Goal: Navigation & Orientation: Find specific page/section

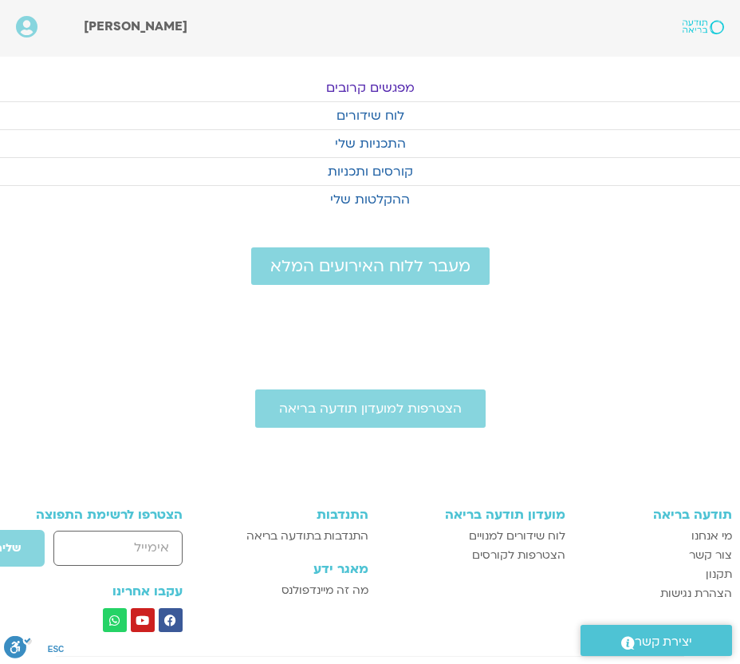
click at [409, 89] on link "מפגשים קרובים" at bounding box center [370, 87] width 740 height 27
click at [392, 88] on link "מפגשים קרובים" at bounding box center [370, 87] width 740 height 27
click at [363, 88] on link "מפגשים קרובים" at bounding box center [370, 87] width 740 height 27
click at [353, 111] on link "לוח שידורים" at bounding box center [370, 115] width 740 height 27
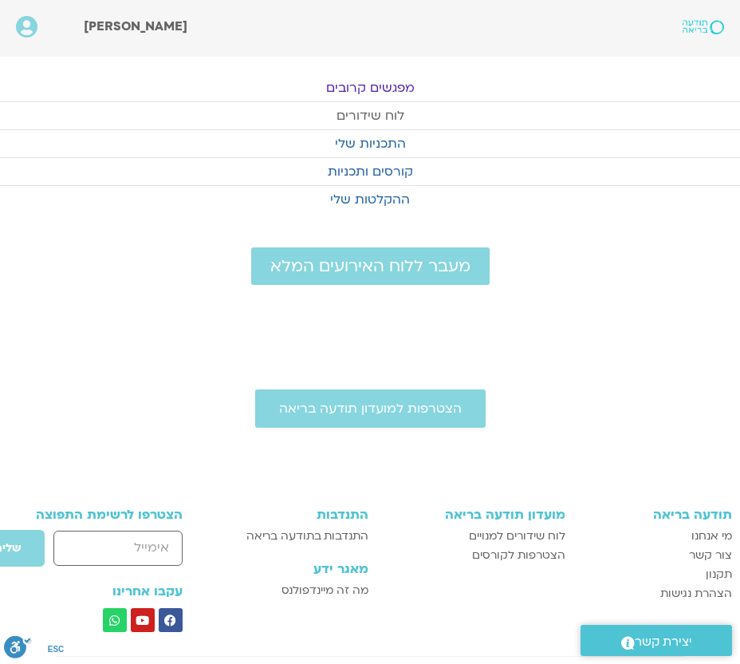
click at [353, 111] on link "לוח שידורים" at bounding box center [370, 115] width 740 height 27
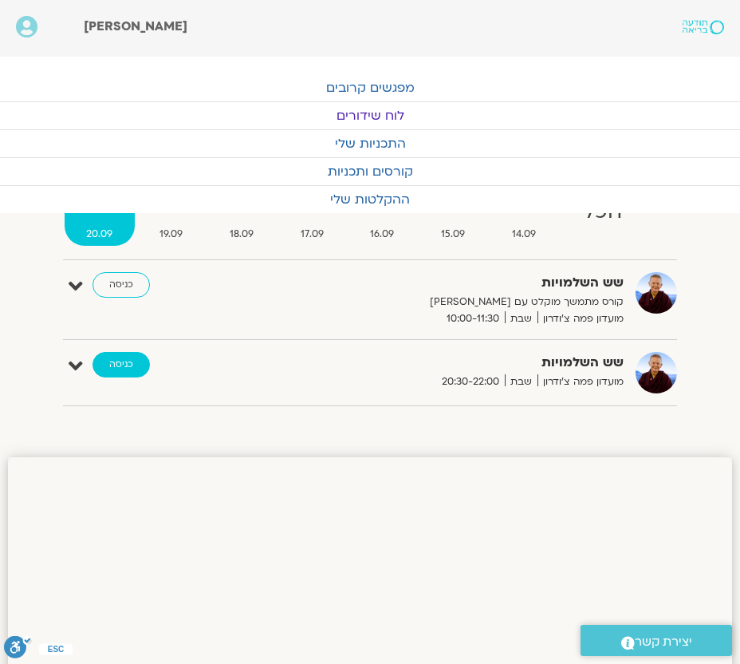
click at [126, 365] on link "כניסה" at bounding box center [121, 365] width 57 height 26
